Goal: Information Seeking & Learning: Learn about a topic

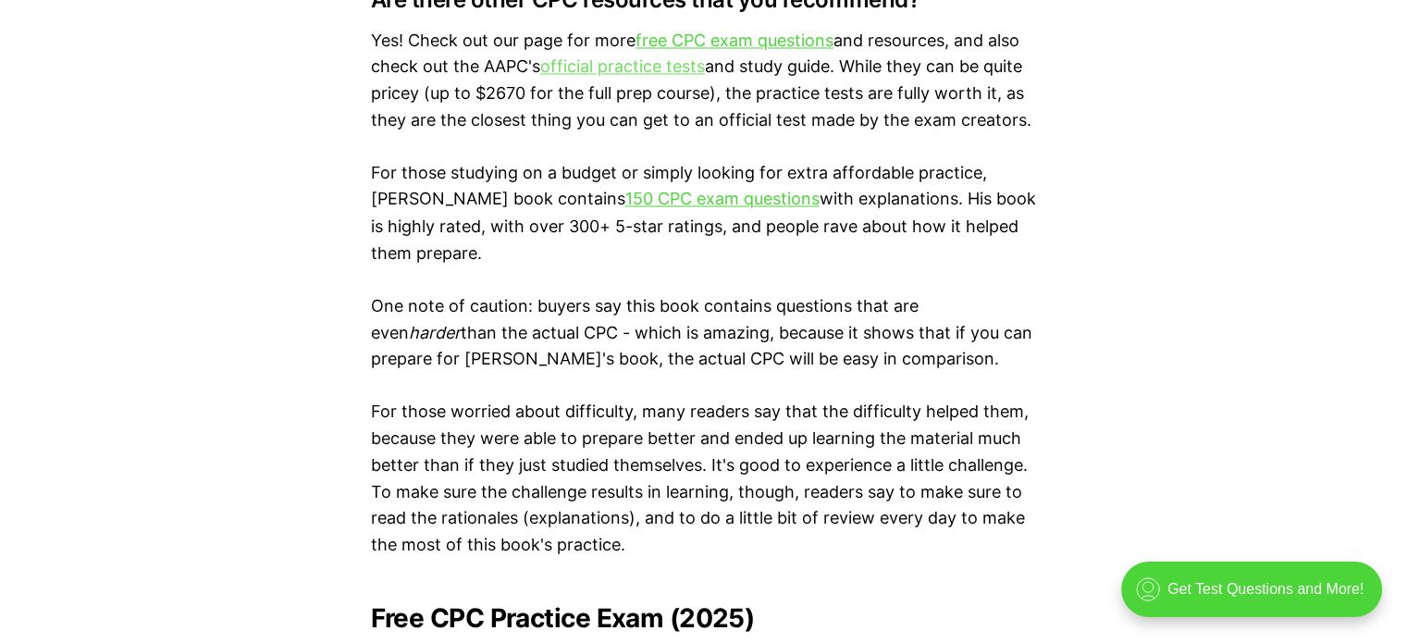
scroll to position [3700, 0]
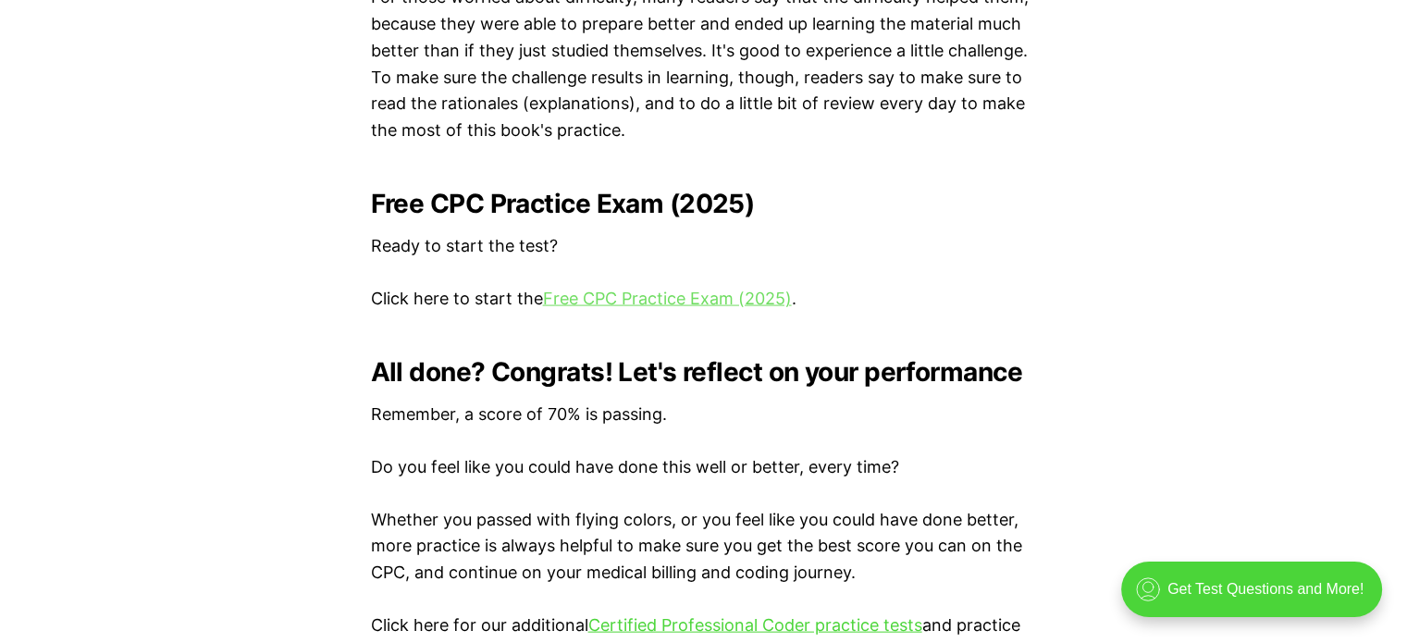
click at [565, 300] on link "Free CPC Practice Exam (2025)" at bounding box center [667, 298] width 249 height 19
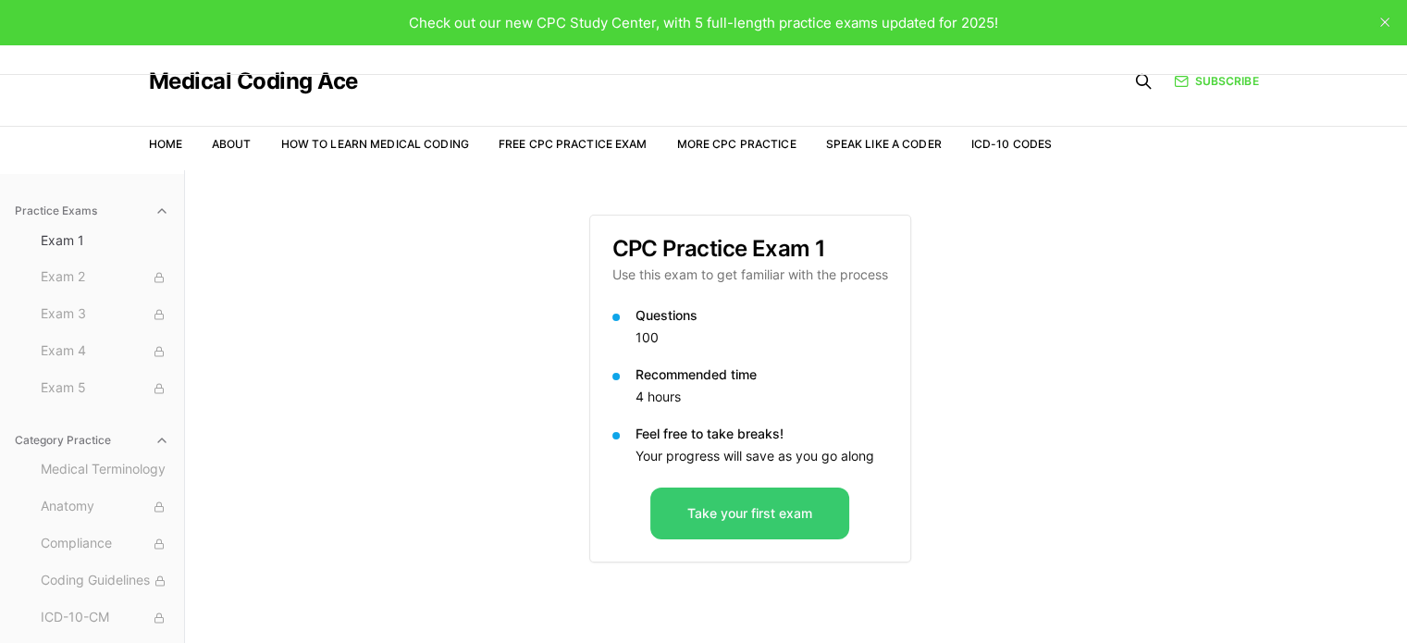
click at [744, 522] on button "Take your first exam" at bounding box center [749, 513] width 199 height 52
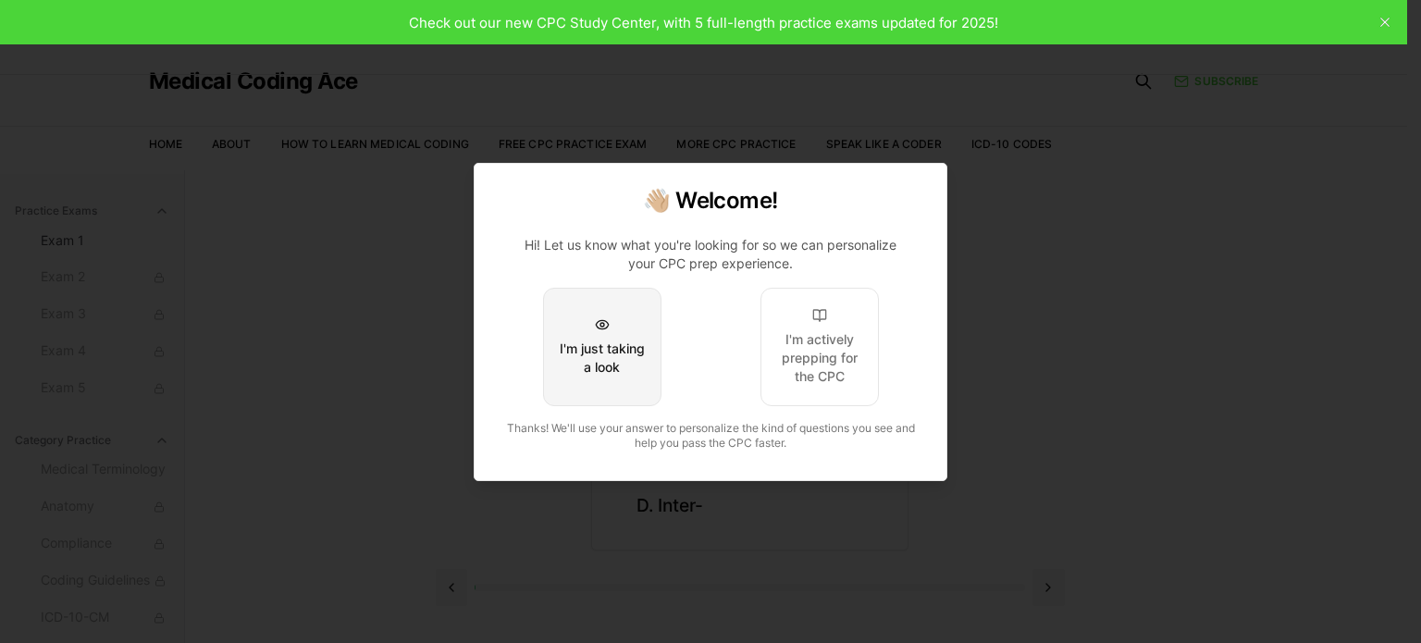
click at [626, 383] on button "I'm just taking a look" at bounding box center [602, 347] width 118 height 118
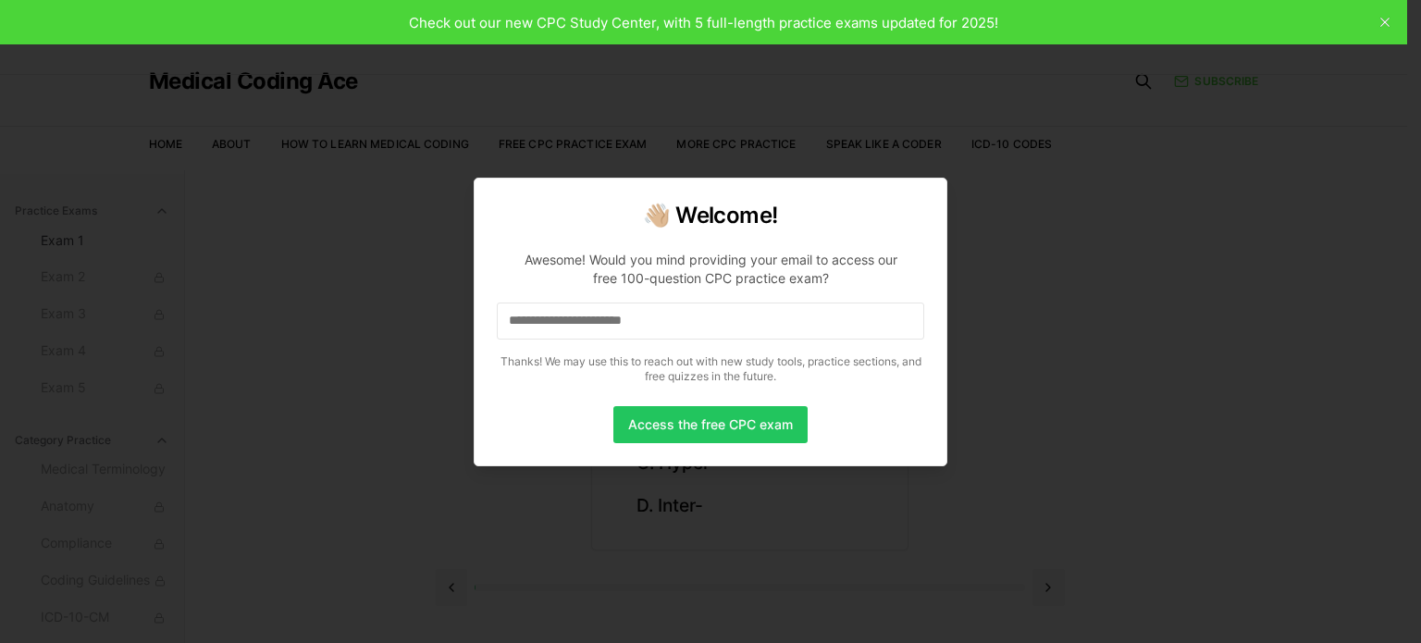
click at [623, 330] on input at bounding box center [710, 320] width 427 height 37
click at [674, 423] on button "Access the free CPC exam" at bounding box center [710, 424] width 194 height 37
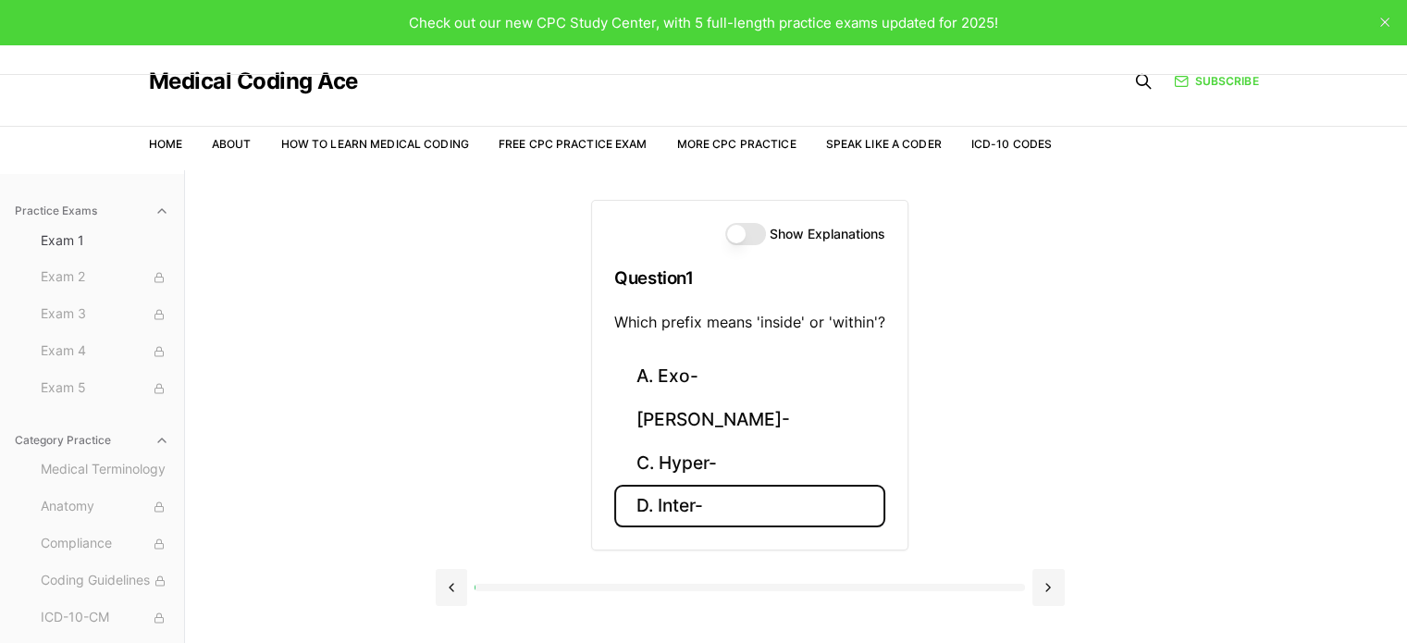
click at [713, 514] on button "D. Inter-" at bounding box center [749, 506] width 271 height 43
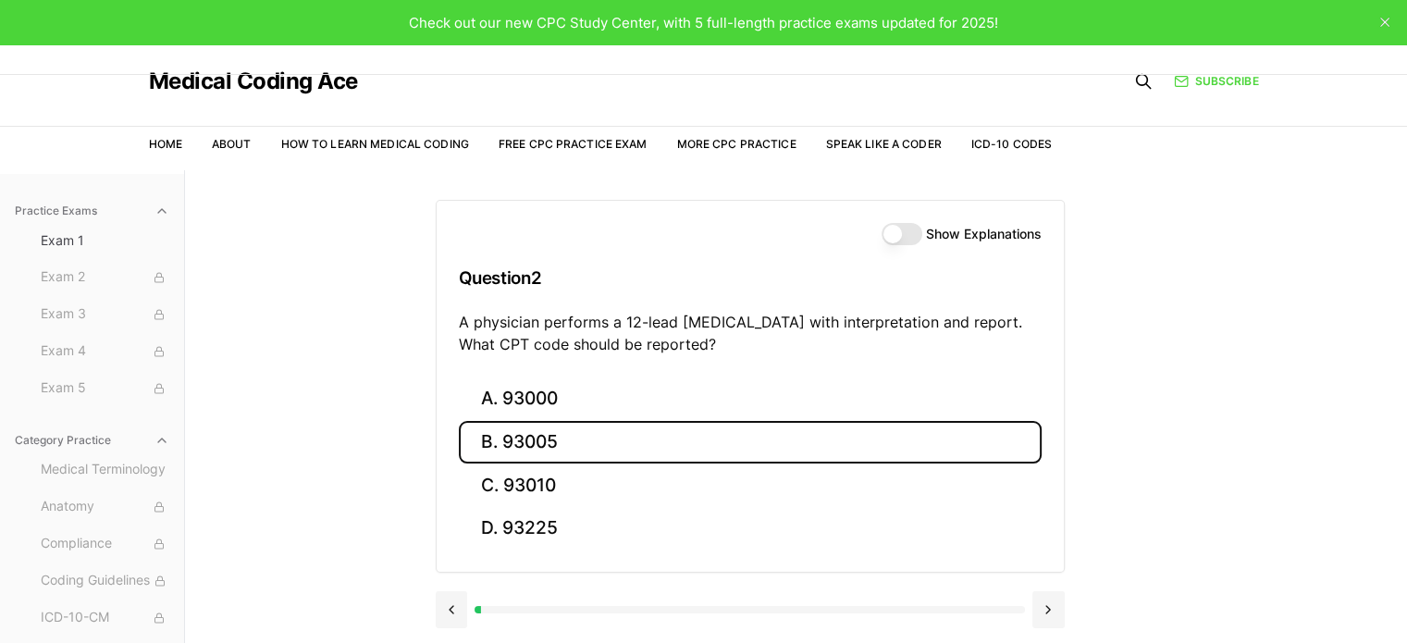
click at [622, 425] on button "B. 93005" at bounding box center [750, 442] width 583 height 43
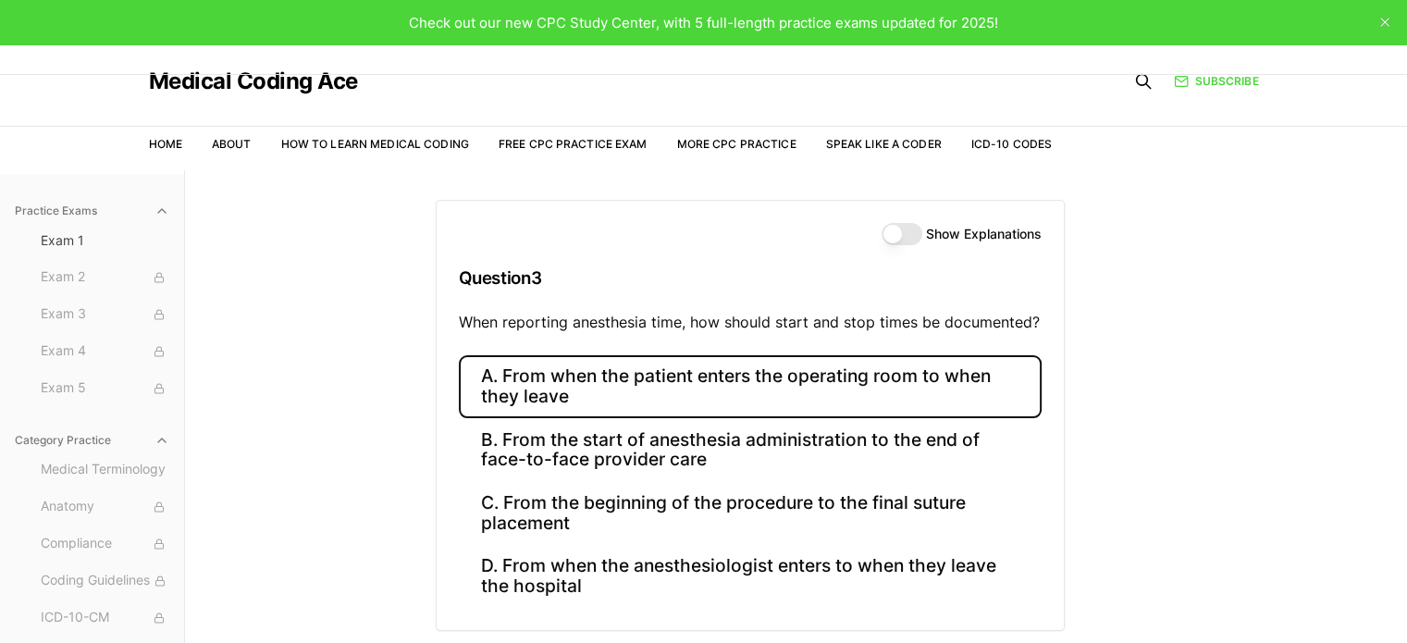
click at [559, 396] on button "A. From when the patient enters the operating room to when they leave" at bounding box center [750, 386] width 583 height 63
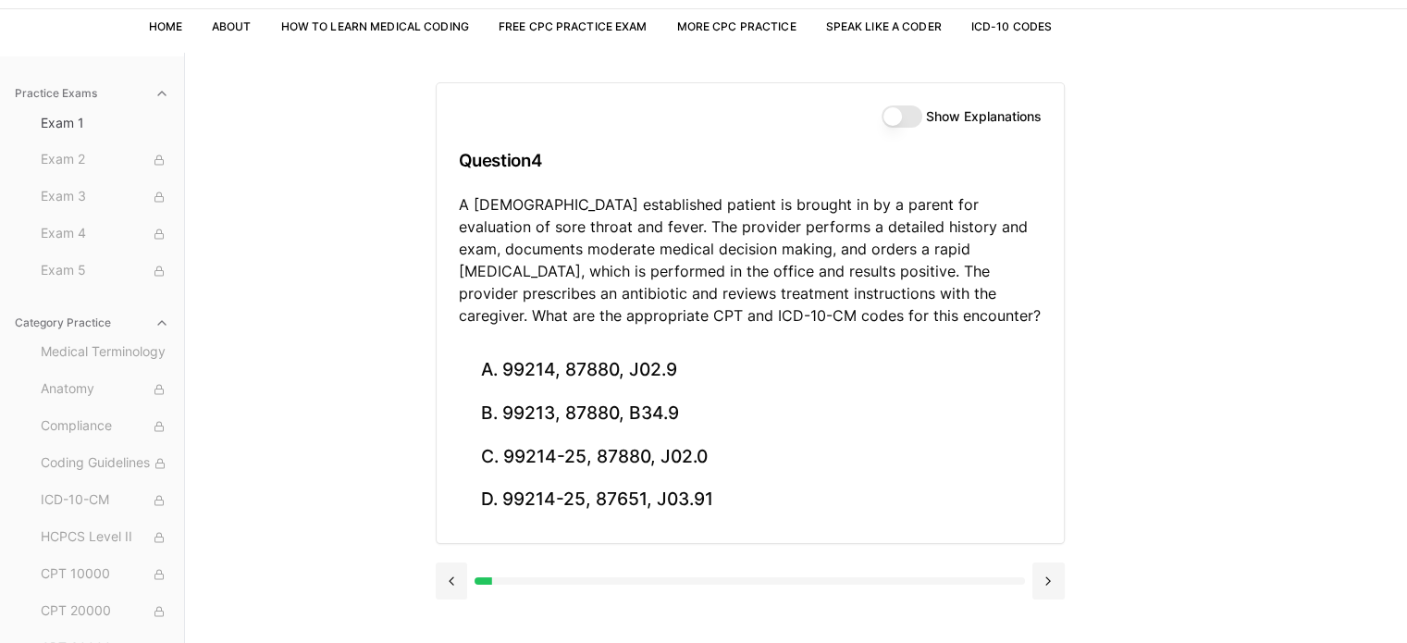
scroll to position [123, 0]
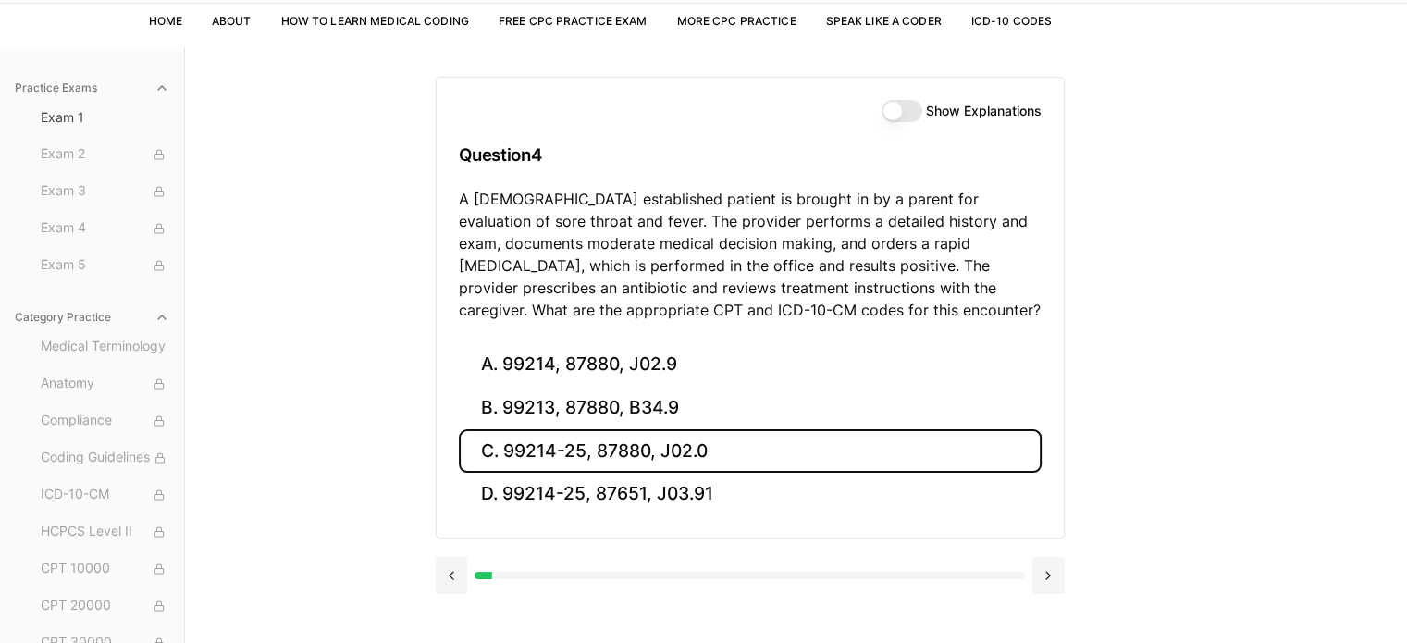
click at [545, 443] on button "C. 99214-25, 87880, J02.0" at bounding box center [750, 450] width 583 height 43
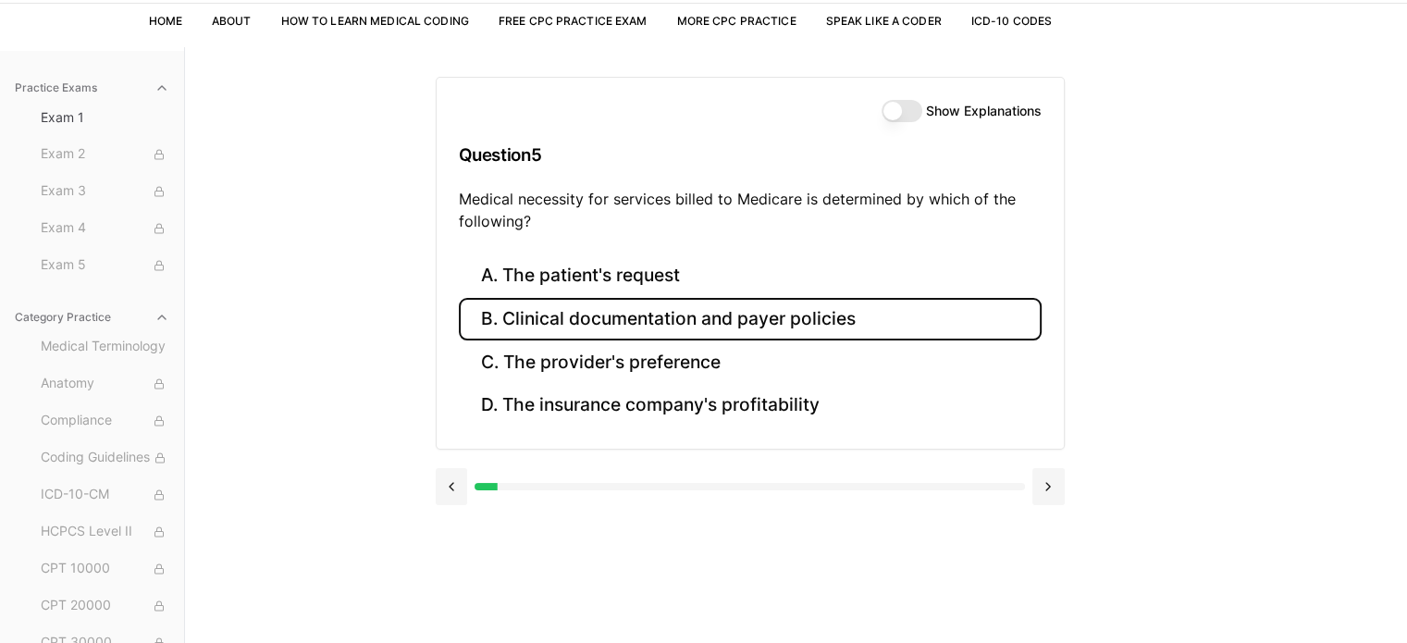
click at [633, 327] on button "B. Clinical documentation and payer policies" at bounding box center [750, 319] width 583 height 43
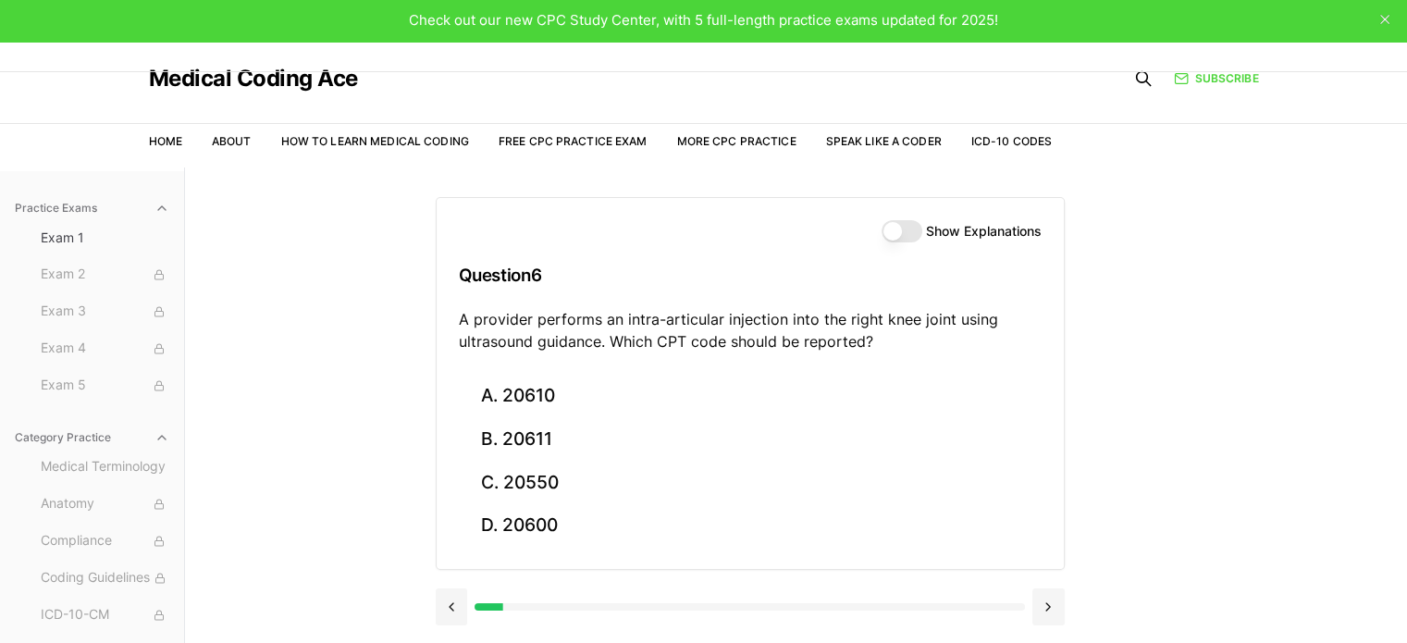
scroll to position [0, 0]
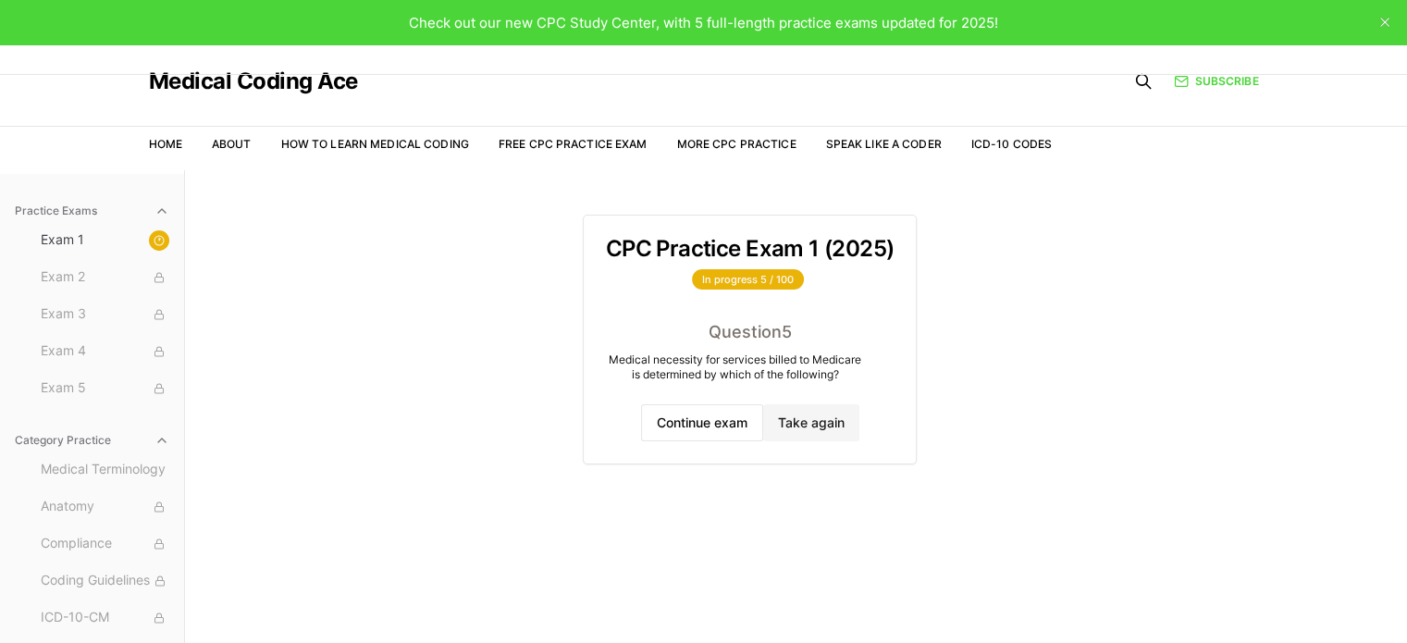
click at [431, 262] on div "Practice Exams Exam 1 Exam 2 Exam 3 Exam 4 Exam 5 Category Practice Medical Ter…" at bounding box center [703, 491] width 1407 height 643
